Goal: Find specific page/section: Find specific page/section

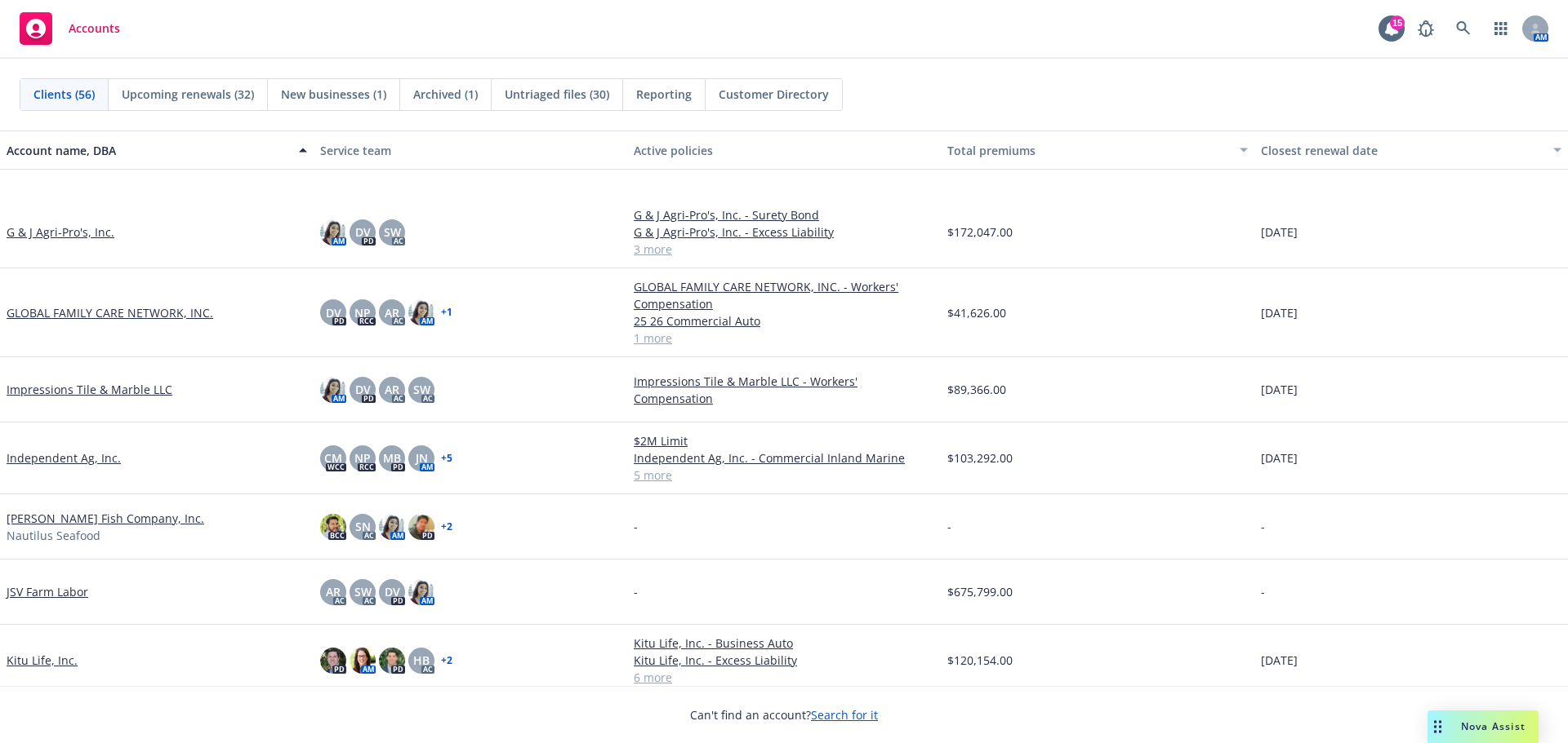
scroll to position [1088, 0]
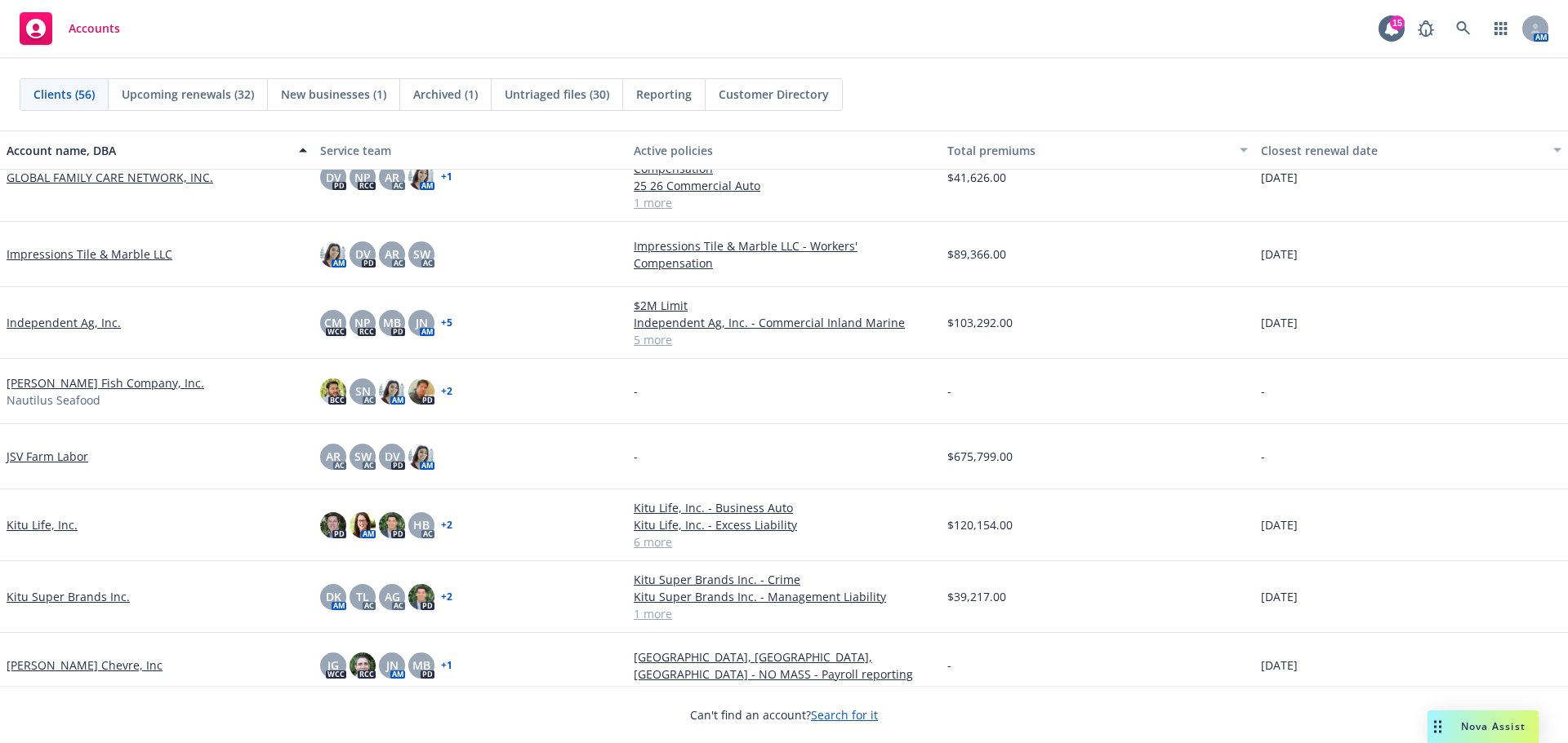
click at [69, 263] on link "Impressions Tile & Marble LLC" at bounding box center [90, 255] width 166 height 18
